Goal: Obtain resource: Download file/media

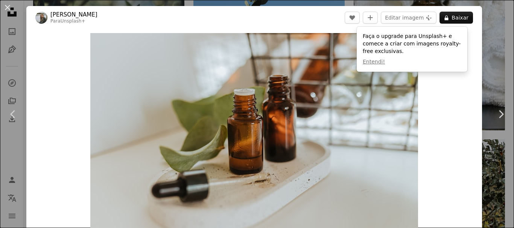
scroll to position [15909, 0]
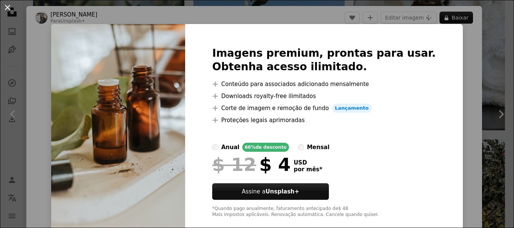
click at [11, 9] on button "An X shape" at bounding box center [7, 7] width 9 height 9
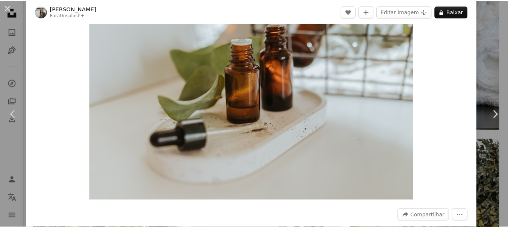
scroll to position [38, 0]
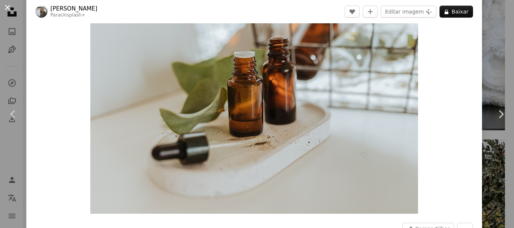
click at [7, 5] on button "An X shape" at bounding box center [7, 7] width 9 height 9
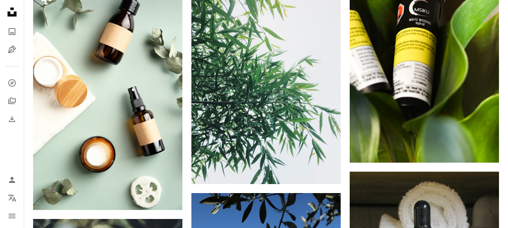
scroll to position [15420, 0]
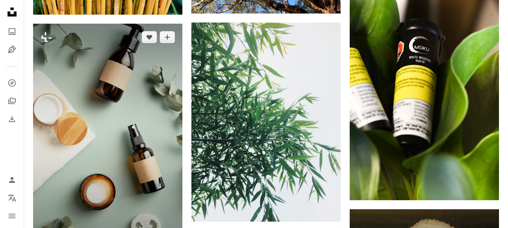
click at [98, 110] on img at bounding box center [107, 136] width 149 height 224
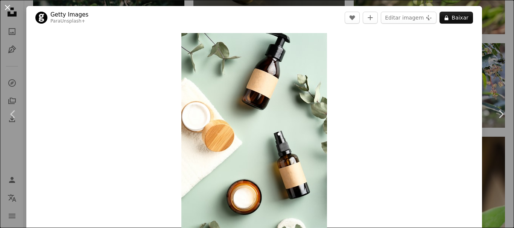
click at [10, 7] on button "An X shape" at bounding box center [7, 7] width 9 height 9
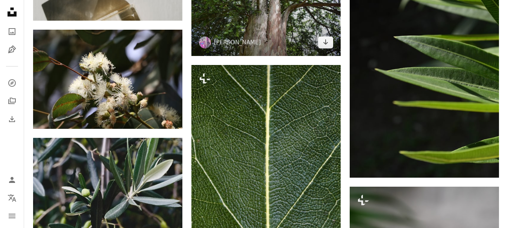
scroll to position [14630, 0]
